Goal: Transaction & Acquisition: Purchase product/service

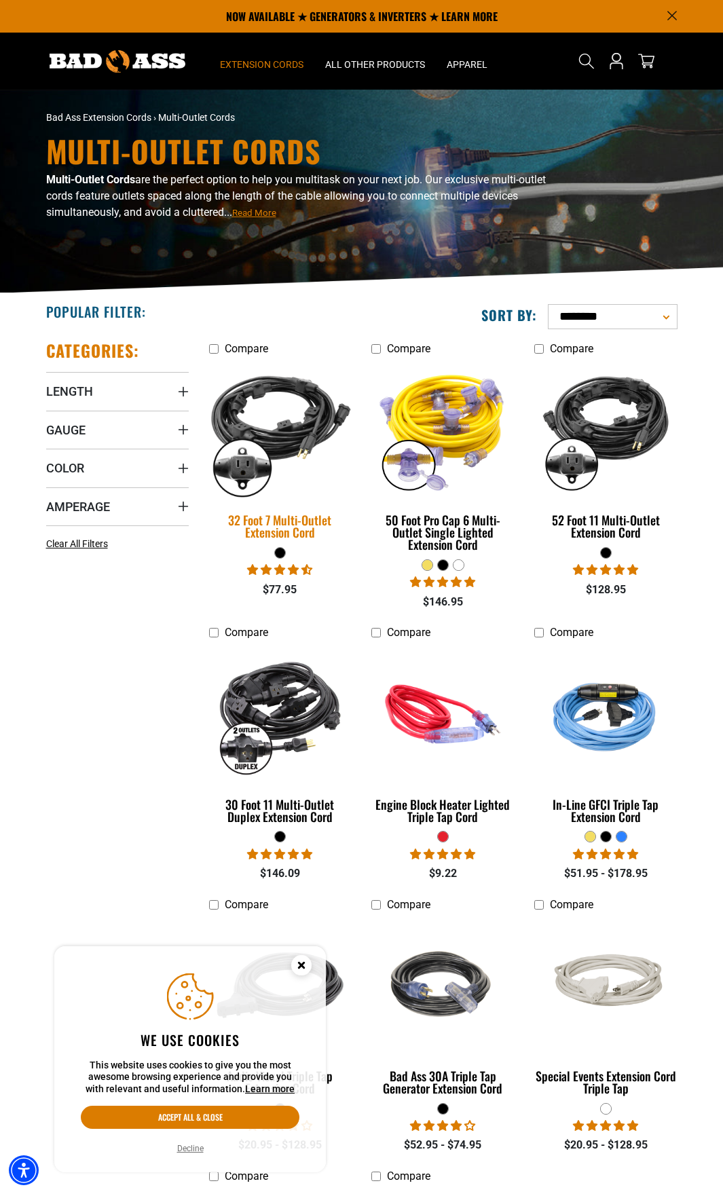
click at [288, 415] on img at bounding box center [280, 429] width 163 height 147
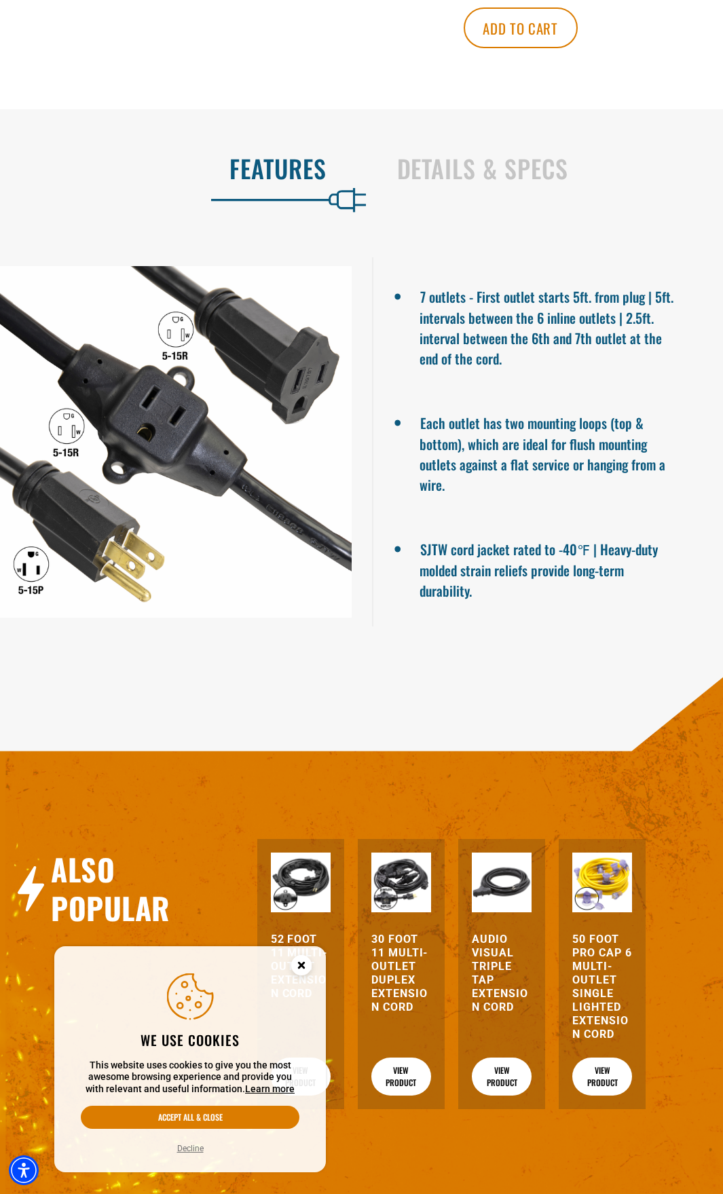
scroll to position [950, 0]
